Goal: Task Accomplishment & Management: Use online tool/utility

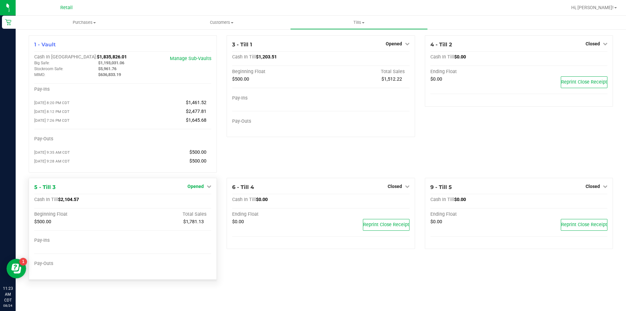
click at [208, 188] on icon at bounding box center [209, 186] width 5 height 5
click at [198, 202] on link "Close Till" at bounding box center [197, 199] width 18 height 5
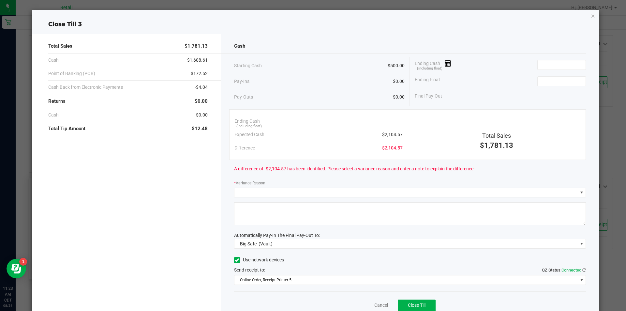
click at [591, 17] on icon "button" at bounding box center [593, 16] width 5 height 8
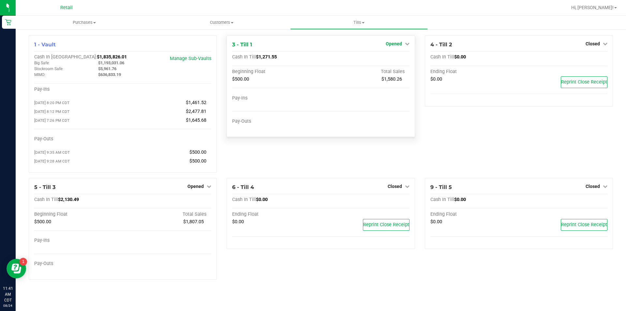
click at [407, 46] on icon at bounding box center [407, 43] width 5 height 5
click at [389, 58] on link "Close Till" at bounding box center [395, 57] width 18 height 5
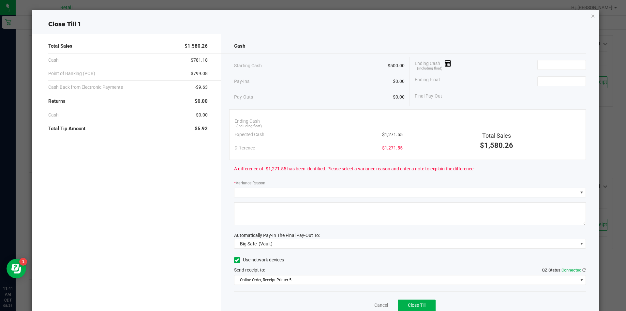
click at [591, 19] on icon "button" at bounding box center [593, 16] width 5 height 8
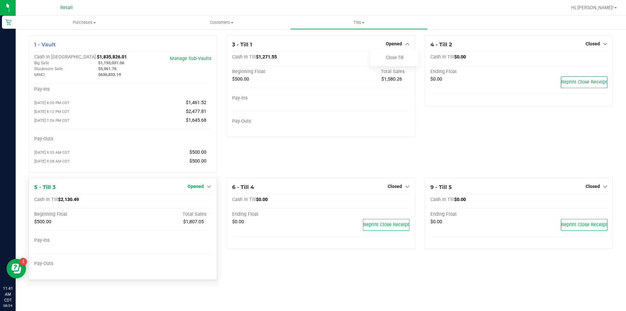
click at [208, 188] on icon at bounding box center [209, 186] width 5 height 5
click at [193, 202] on link "Close Till" at bounding box center [197, 199] width 18 height 5
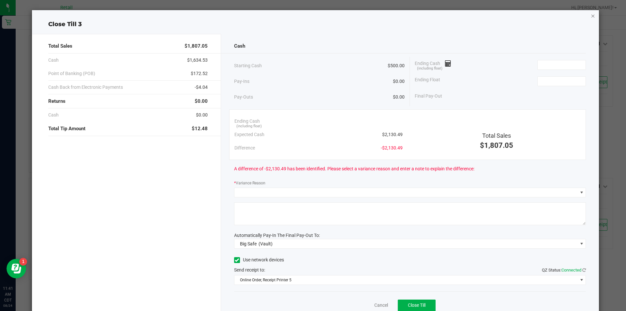
click at [591, 18] on icon "button" at bounding box center [593, 16] width 5 height 8
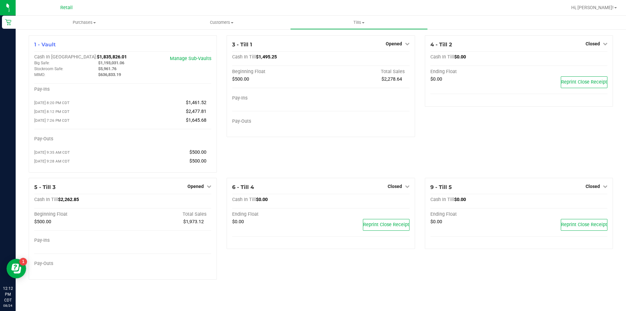
click at [208, 188] on icon at bounding box center [209, 186] width 5 height 5
click at [198, 201] on link "Close Till" at bounding box center [197, 199] width 18 height 5
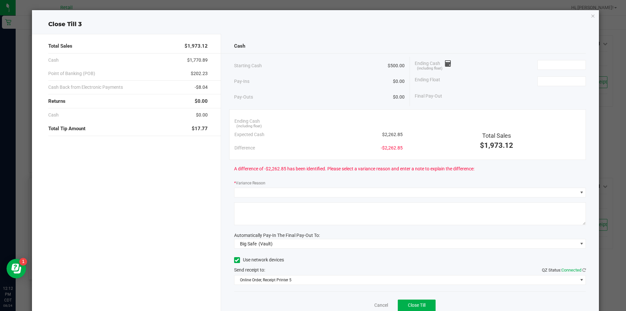
click at [591, 16] on icon "button" at bounding box center [593, 16] width 5 height 8
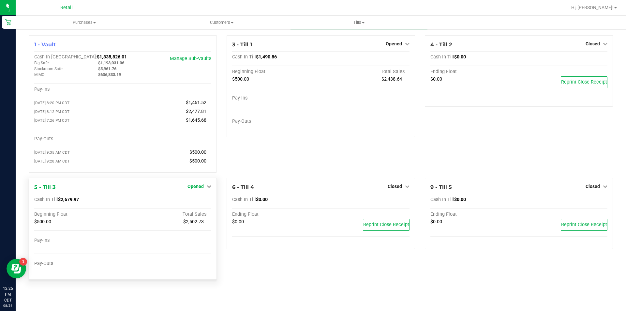
click at [210, 188] on icon at bounding box center [209, 186] width 5 height 5
click at [196, 202] on link "Close Till" at bounding box center [197, 199] width 18 height 5
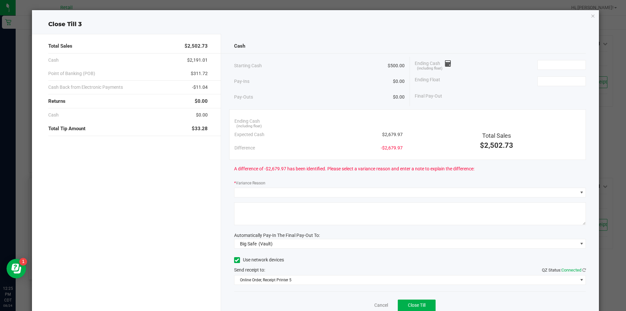
click at [591, 18] on icon "button" at bounding box center [593, 16] width 5 height 8
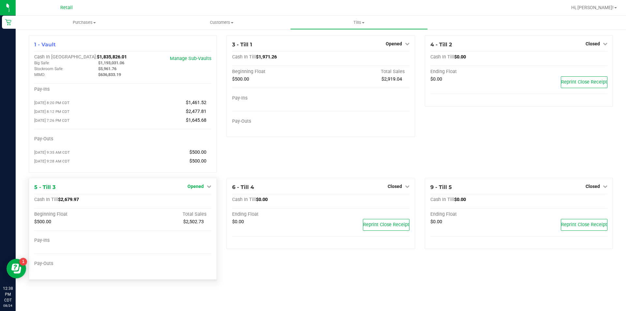
click at [207, 188] on icon at bounding box center [209, 186] width 5 height 5
click at [196, 202] on link "Close Till" at bounding box center [197, 199] width 18 height 5
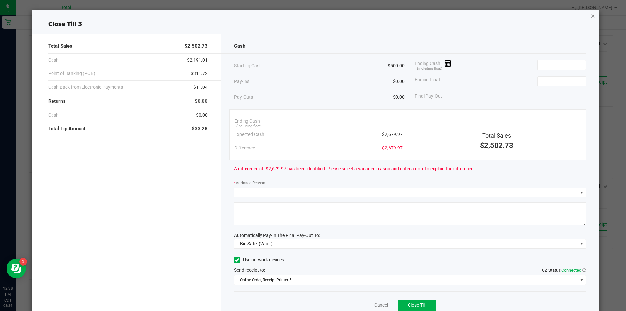
click at [591, 16] on icon "button" at bounding box center [593, 16] width 5 height 8
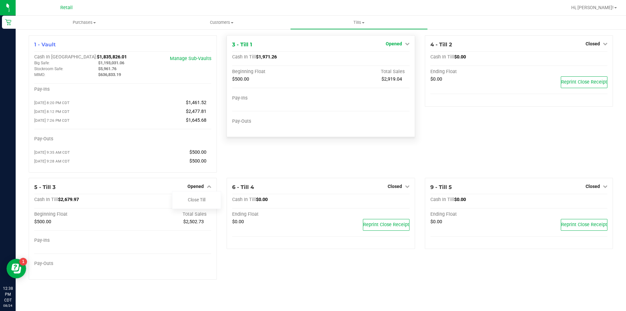
click at [407, 44] on icon at bounding box center [407, 43] width 5 height 5
click at [395, 57] on link "Close Till" at bounding box center [395, 57] width 18 height 5
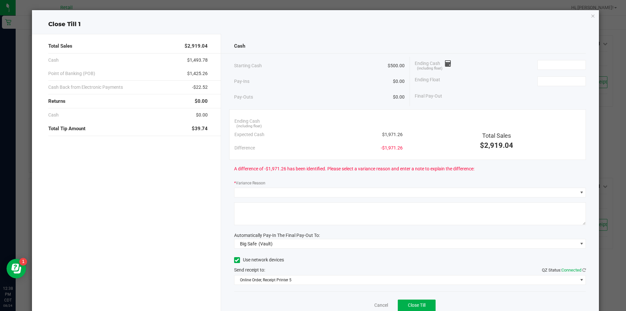
click at [591, 16] on icon "button" at bounding box center [593, 16] width 5 height 8
